Goal: Download file/media

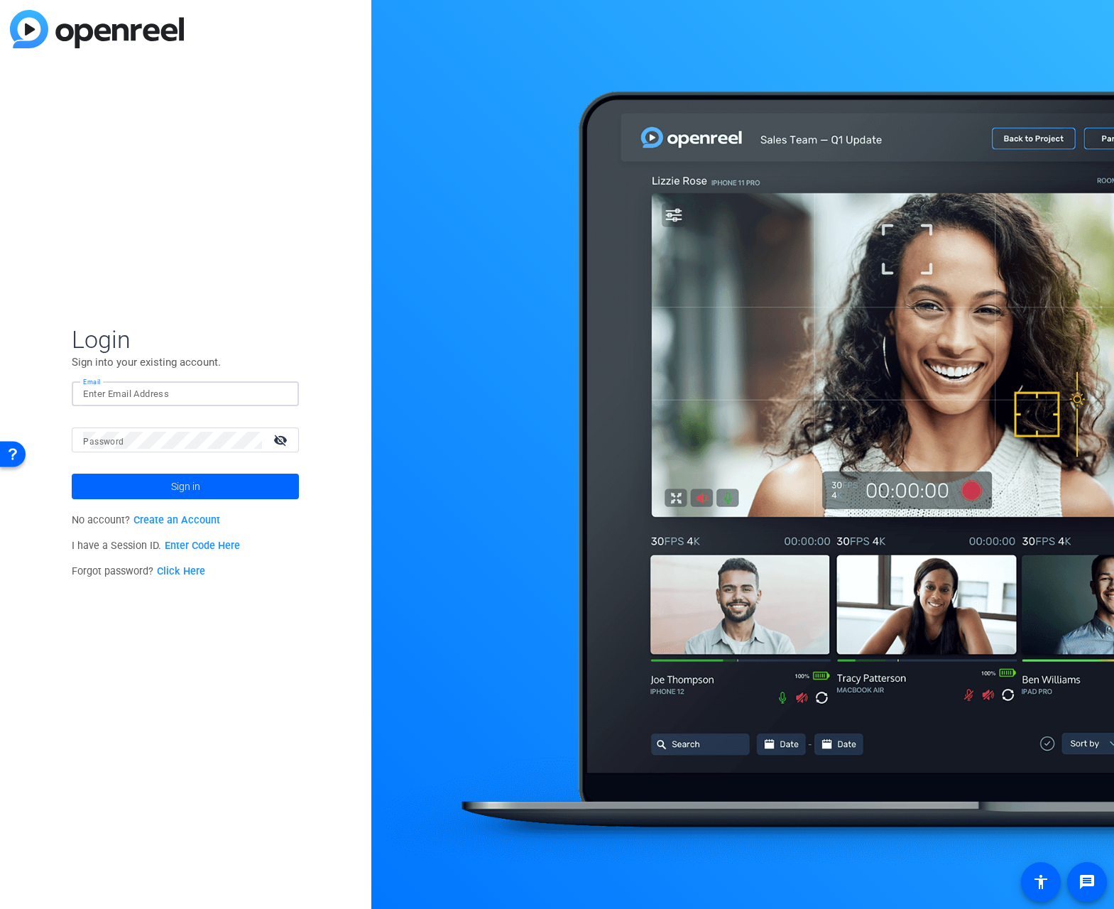
click at [126, 387] on input "Email" at bounding box center [185, 393] width 204 height 17
click at [0, 908] on div at bounding box center [0, 909] width 0 height 0
type input "[PERSON_NAME][EMAIL_ADDRESS][DOMAIN_NAME]"
click at [216, 489] on span at bounding box center [185, 486] width 227 height 34
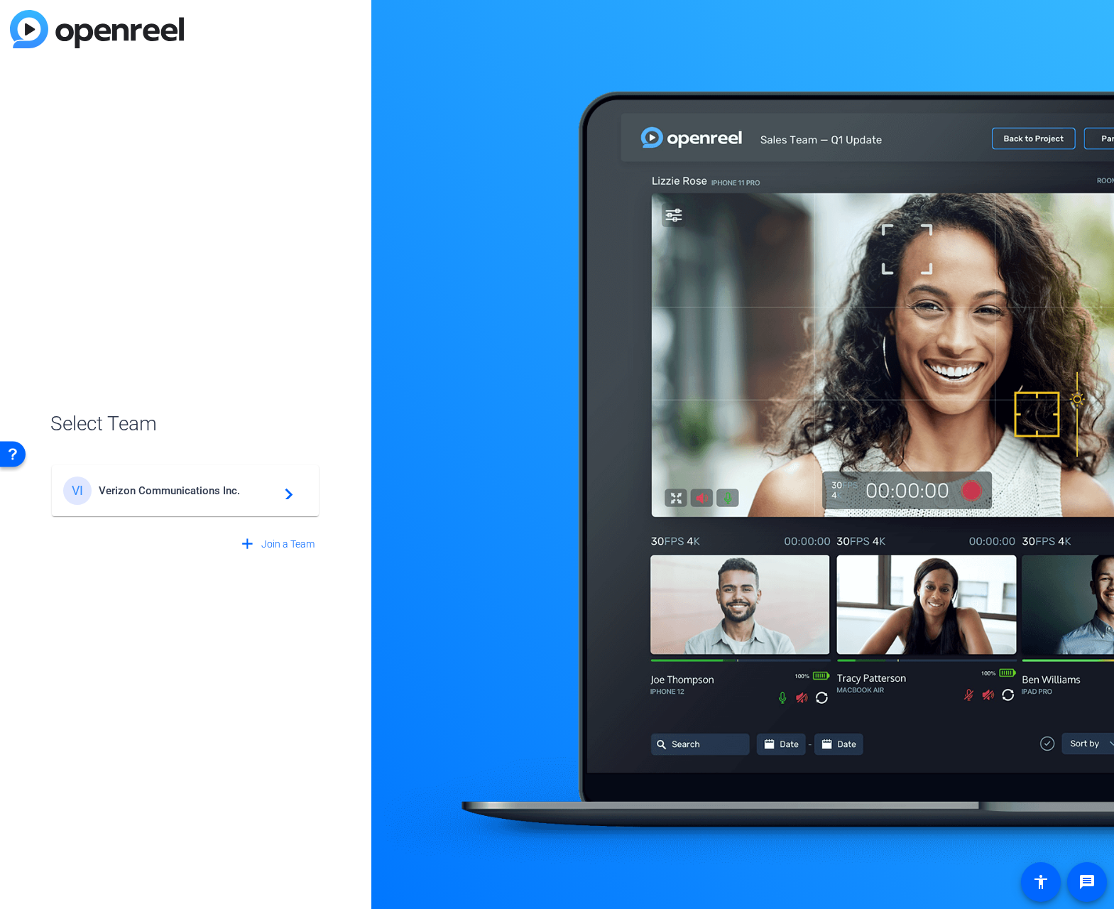
click at [293, 477] on div "VI Verizon Communications Inc. navigate_next" at bounding box center [185, 490] width 244 height 28
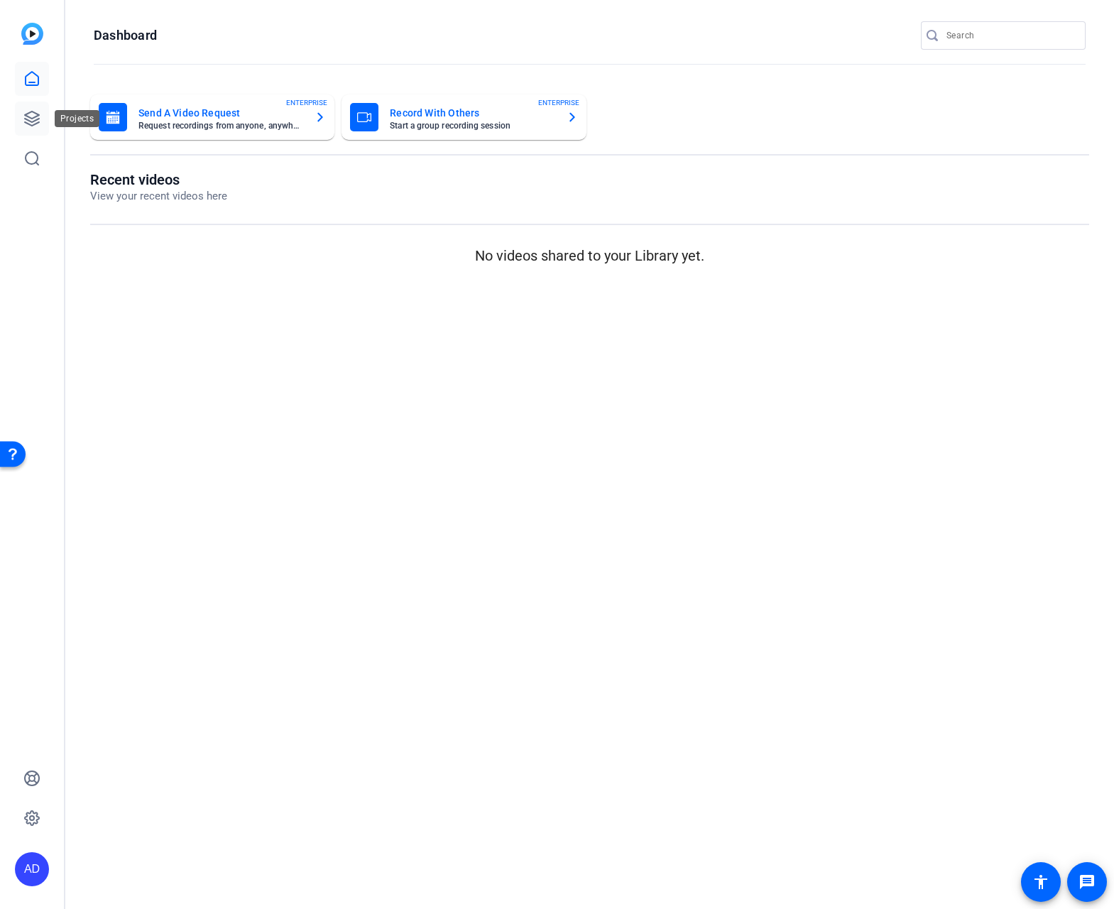
click at [31, 113] on icon at bounding box center [31, 118] width 17 height 17
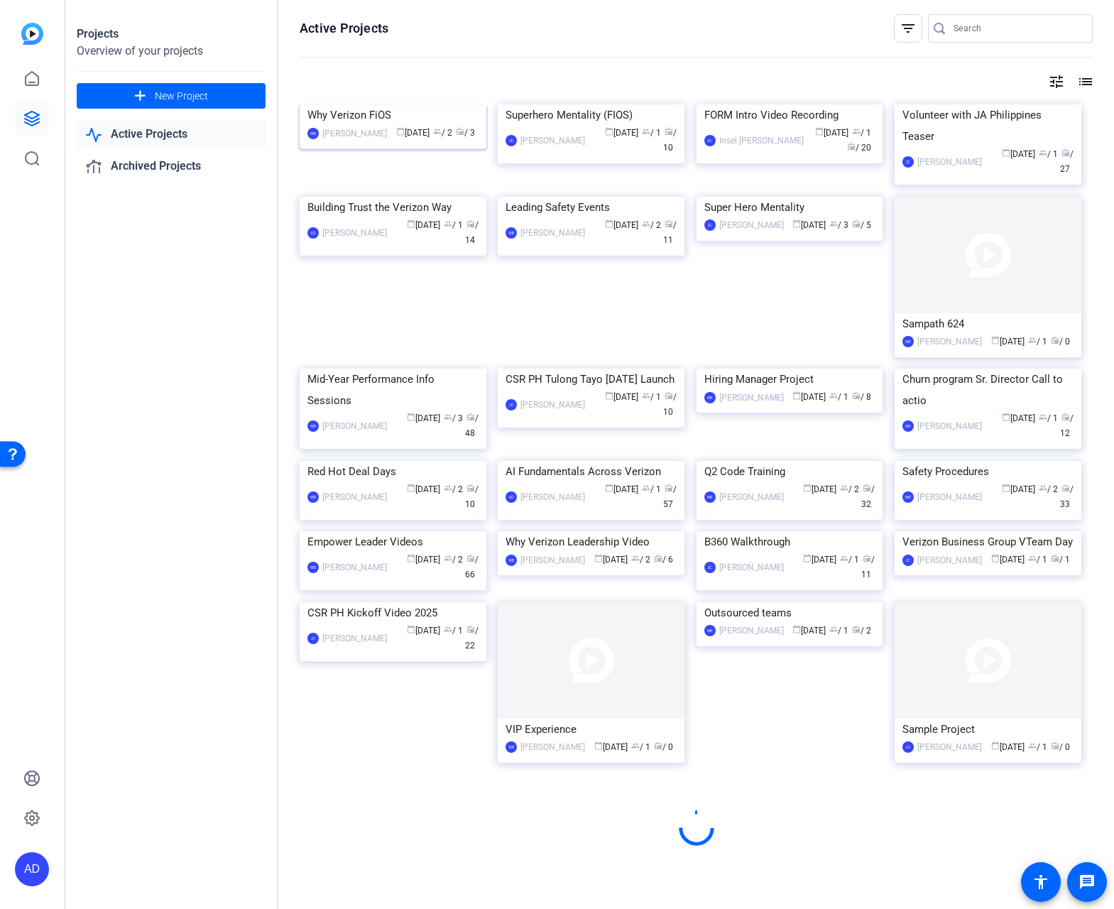
click at [369, 128] on mat-card "Why Verizon FiOS MB [PERSON_NAME] calendar_today [DATE] group / 2 radio / 3" at bounding box center [393, 126] width 187 height 44
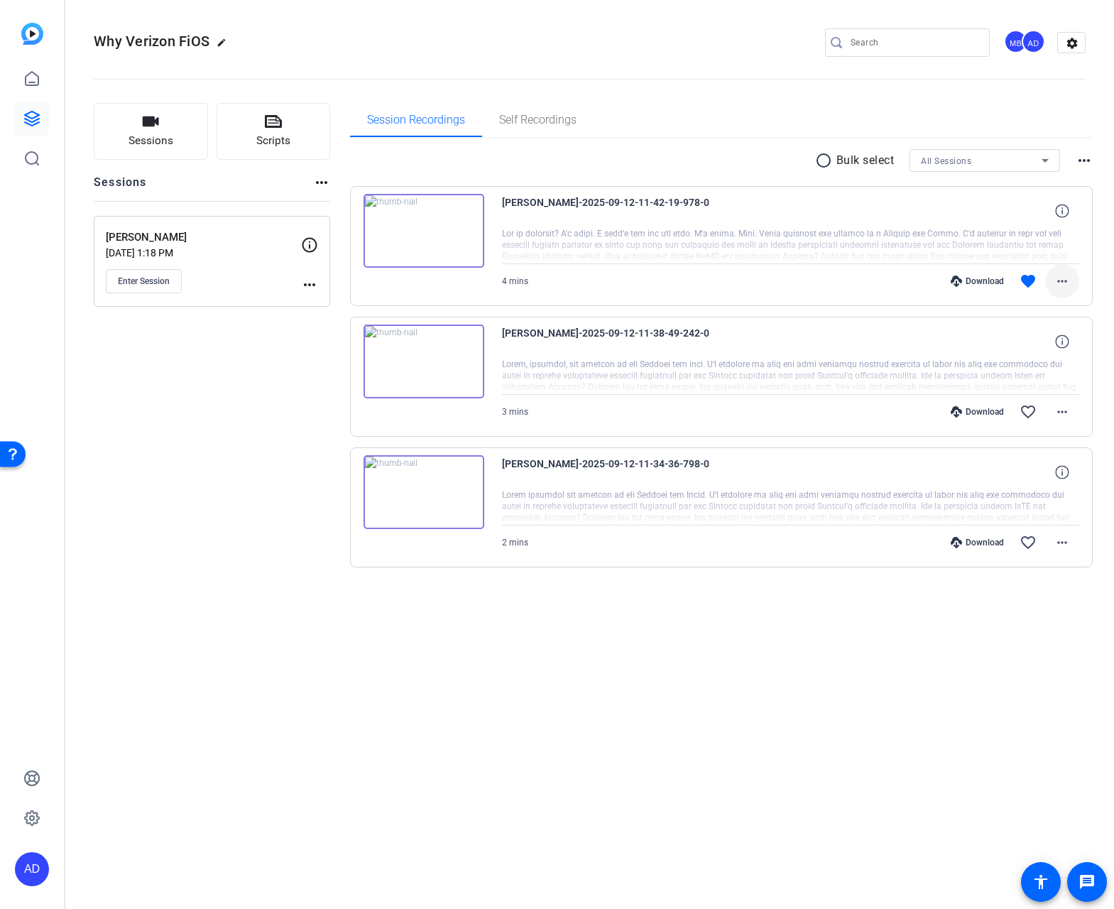
click at [1071, 282] on span at bounding box center [1062, 281] width 34 height 34
click at [1048, 310] on span "Download Original" at bounding box center [1024, 310] width 85 height 17
click at [1059, 290] on span at bounding box center [1062, 281] width 34 height 34
click at [1032, 346] on span "Download MP4" at bounding box center [1024, 346] width 85 height 17
click at [1071, 278] on span at bounding box center [1062, 281] width 34 height 34
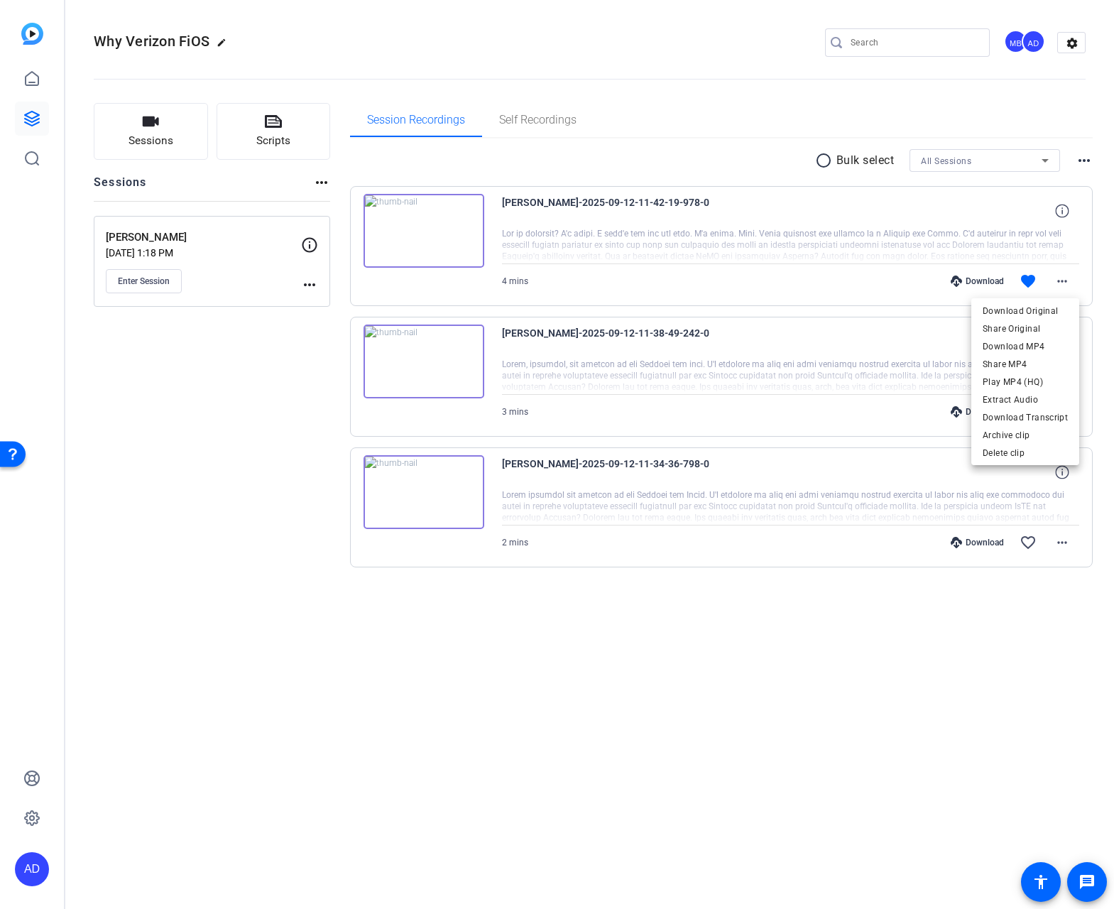
drag, startPoint x: 797, startPoint y: 738, endPoint x: 799, endPoint y: 729, distance: 9.5
click at [798, 735] on div at bounding box center [557, 454] width 1114 height 909
click at [566, 725] on div "Why Verizon FiOS edit MB AD settings Sessions Scripts Sessions more_horiz [PERS…" at bounding box center [589, 454] width 1048 height 909
drag, startPoint x: 841, startPoint y: 822, endPoint x: 938, endPoint y: 542, distance: 296.8
click at [841, 821] on div "Why Verizon FiOS edit MB AD settings Sessions Scripts Sessions more_horiz [PERS…" at bounding box center [589, 454] width 1048 height 909
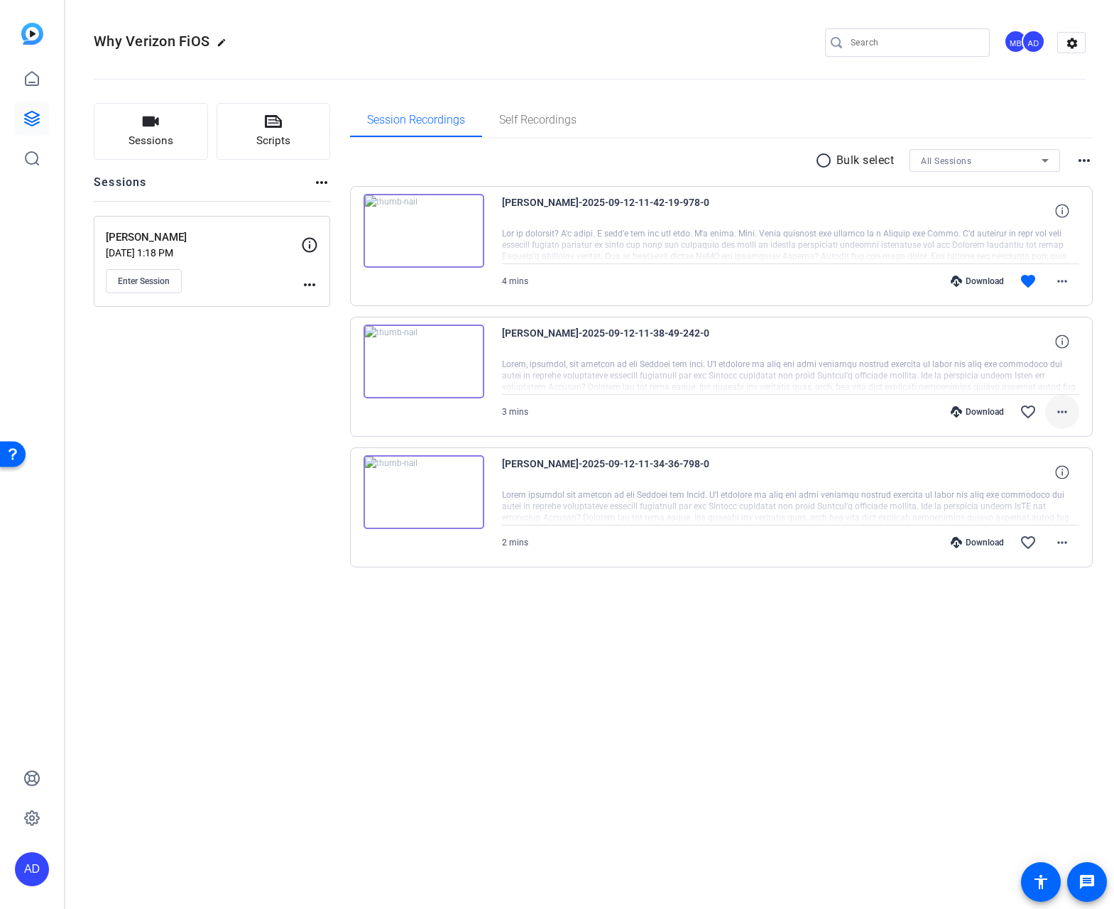
click at [1070, 410] on mat-icon "more_horiz" at bounding box center [1061, 411] width 17 height 17
click at [1048, 444] on span "Download Original" at bounding box center [1024, 441] width 85 height 17
click at [1065, 410] on mat-icon "more_horiz" at bounding box center [1061, 411] width 17 height 17
click at [1044, 471] on span "Download MP4" at bounding box center [1024, 476] width 85 height 17
click at [1073, 544] on span at bounding box center [1062, 542] width 34 height 34
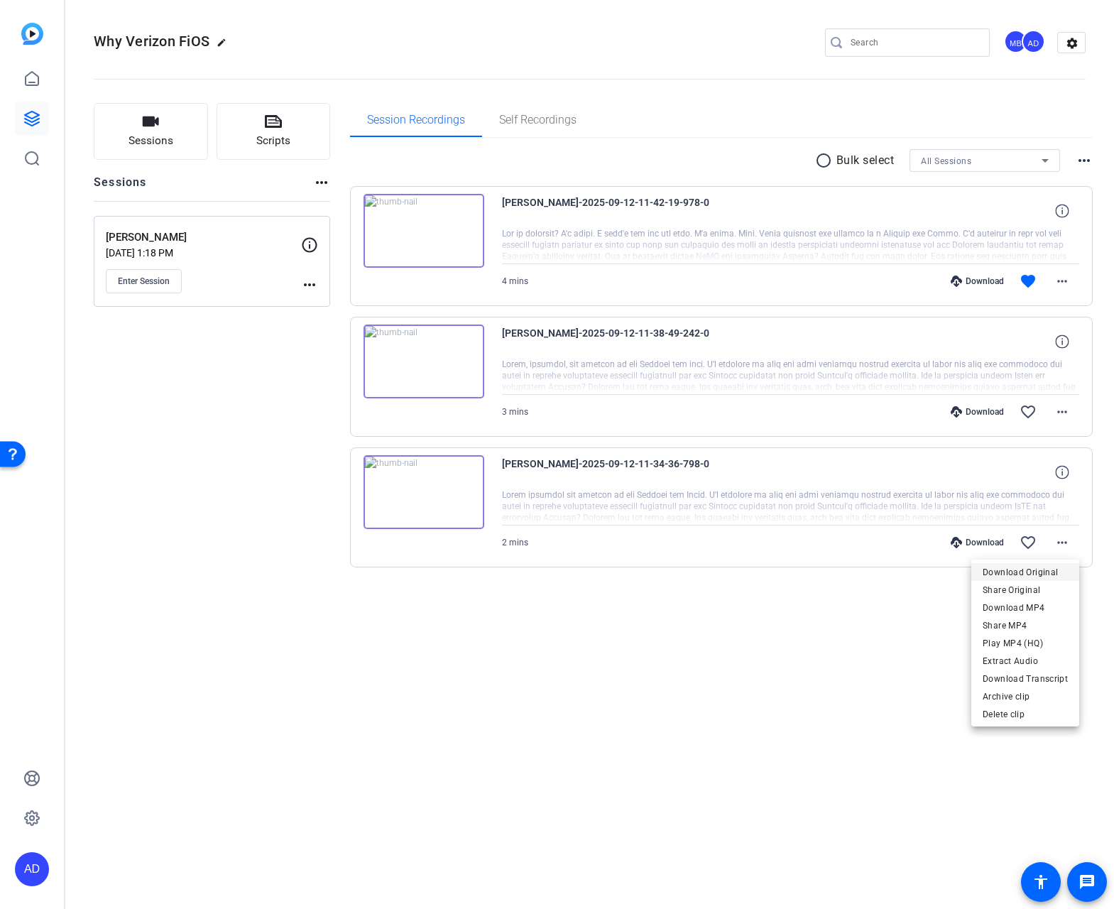
click at [1041, 570] on span "Download Original" at bounding box center [1024, 572] width 85 height 17
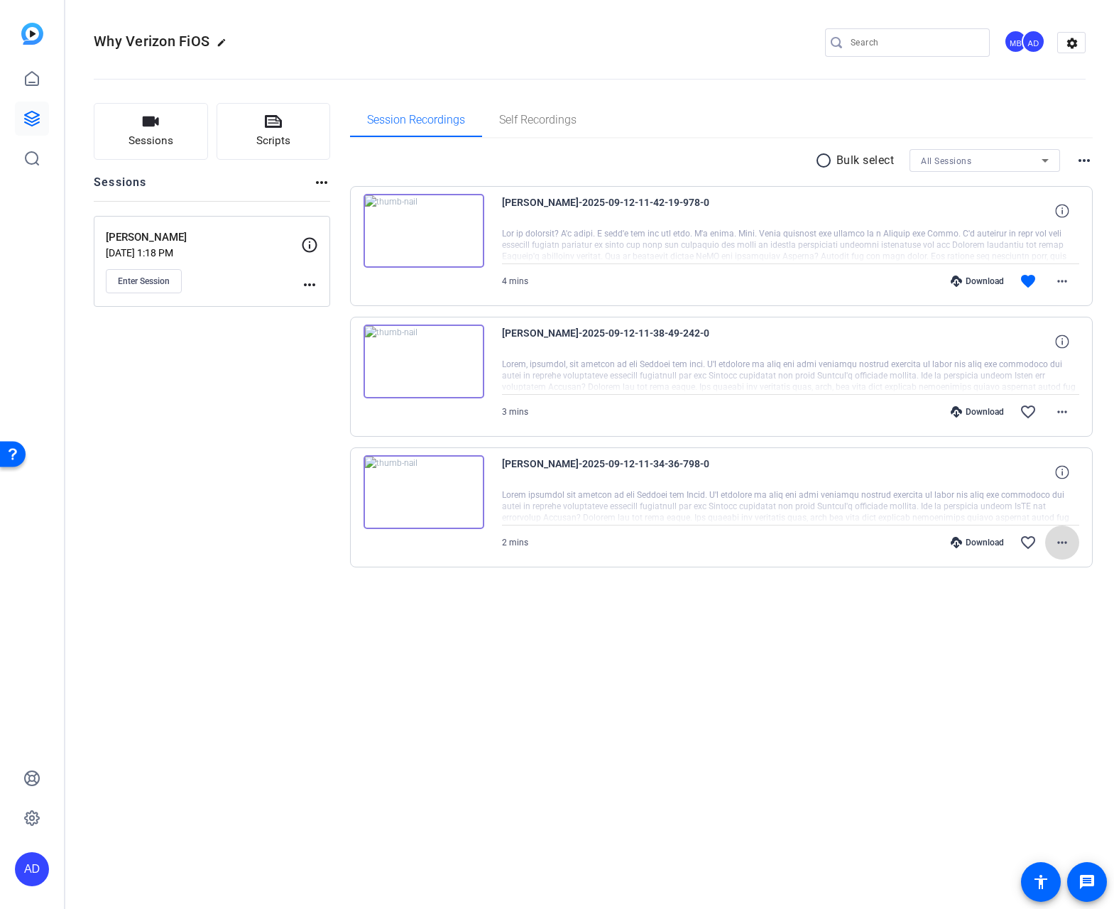
click at [1061, 544] on mat-icon "more_horiz" at bounding box center [1061, 542] width 17 height 17
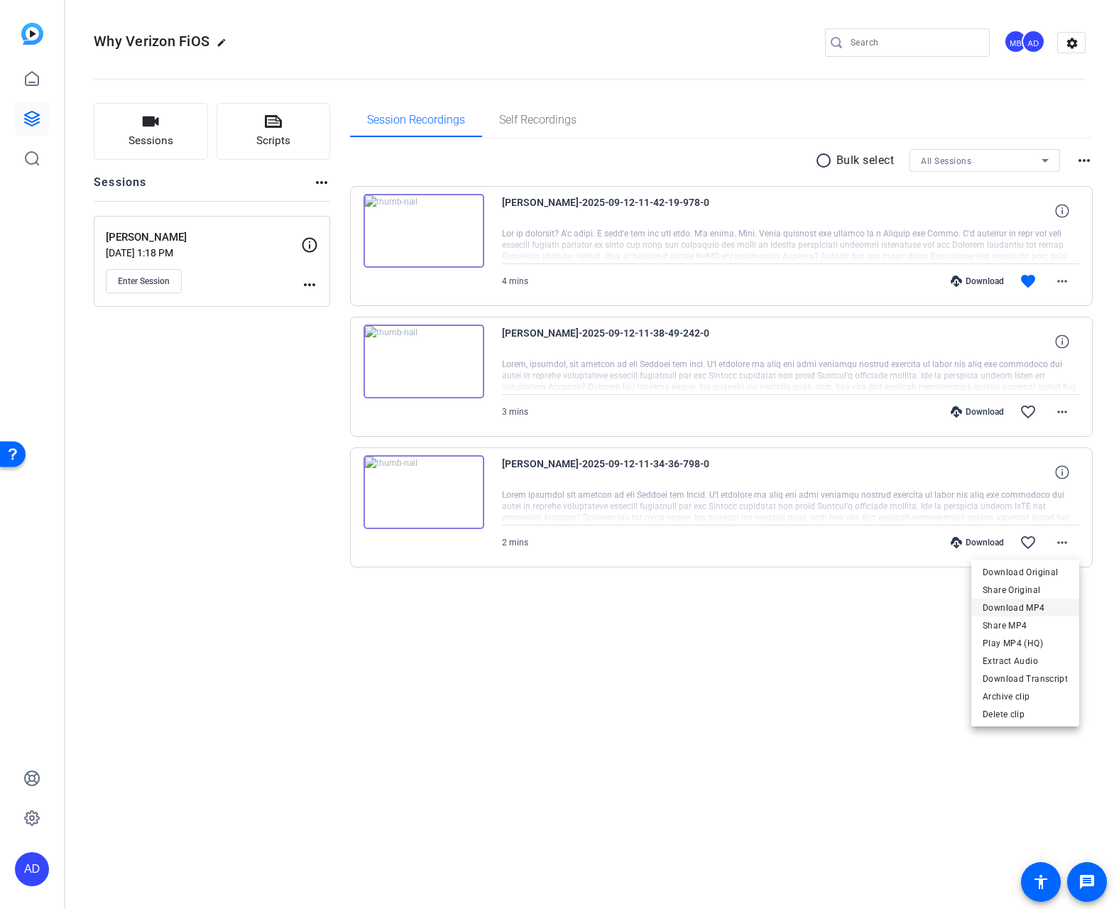
click at [1029, 608] on span "Download MP4" at bounding box center [1024, 607] width 85 height 17
click at [862, 759] on div "Why Verizon FiOS edit MB AD settings Sessions Scripts Sessions more_horiz [PERS…" at bounding box center [589, 454] width 1048 height 909
click at [690, 818] on div "Why Verizon FiOS edit MB AD settings Sessions Scripts Sessions more_horiz [PERS…" at bounding box center [589, 454] width 1048 height 909
click at [488, 719] on div "Why Verizon FiOS edit MB AD settings Sessions Scripts Sessions more_horiz [PERS…" at bounding box center [589, 454] width 1048 height 909
click at [577, 646] on div "Why Verizon FiOS edit MB AD settings Sessions Scripts Sessions more_horiz [PERS…" at bounding box center [589, 454] width 1048 height 909
